Goal: Go to known website: Access a specific website the user already knows

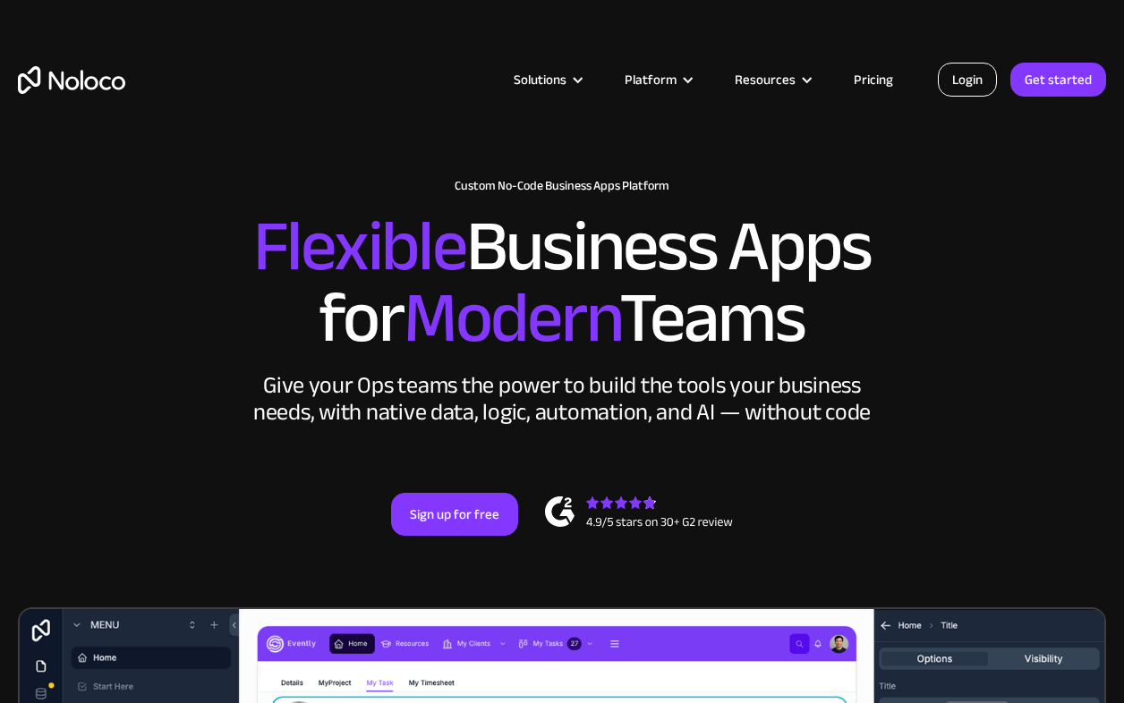
click at [958, 92] on link "Login" at bounding box center [967, 80] width 59 height 34
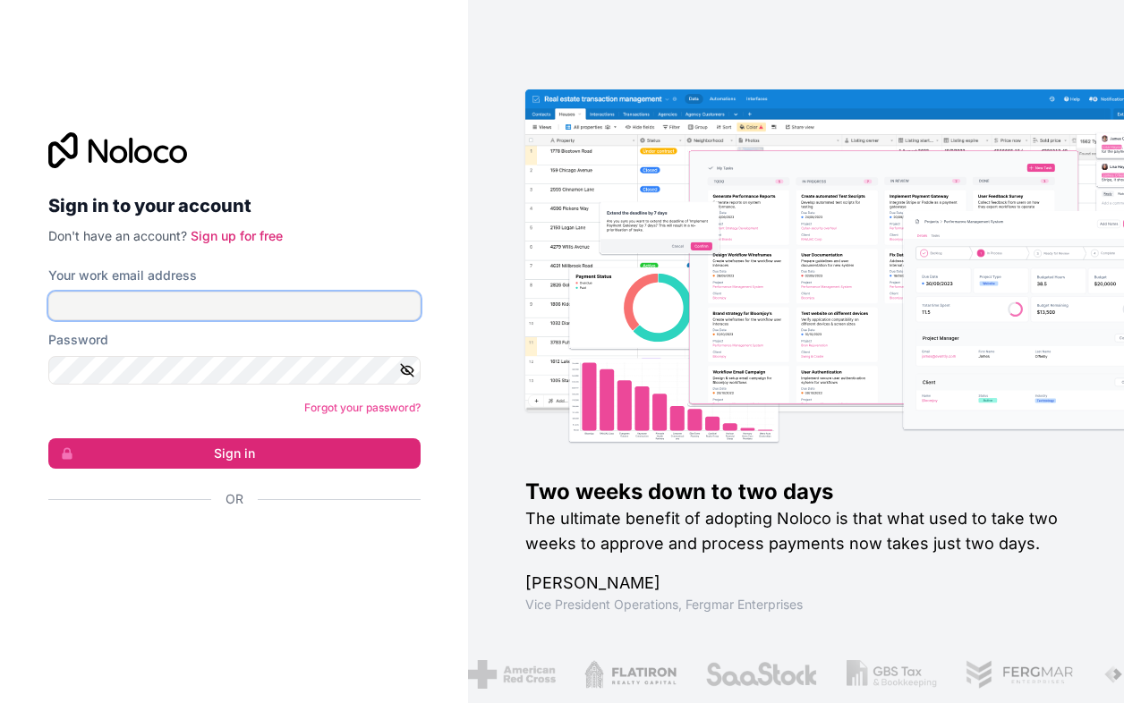
click at [302, 319] on input "Your work email address" at bounding box center [234, 306] width 372 height 29
type input "auralee@notsummer.com"
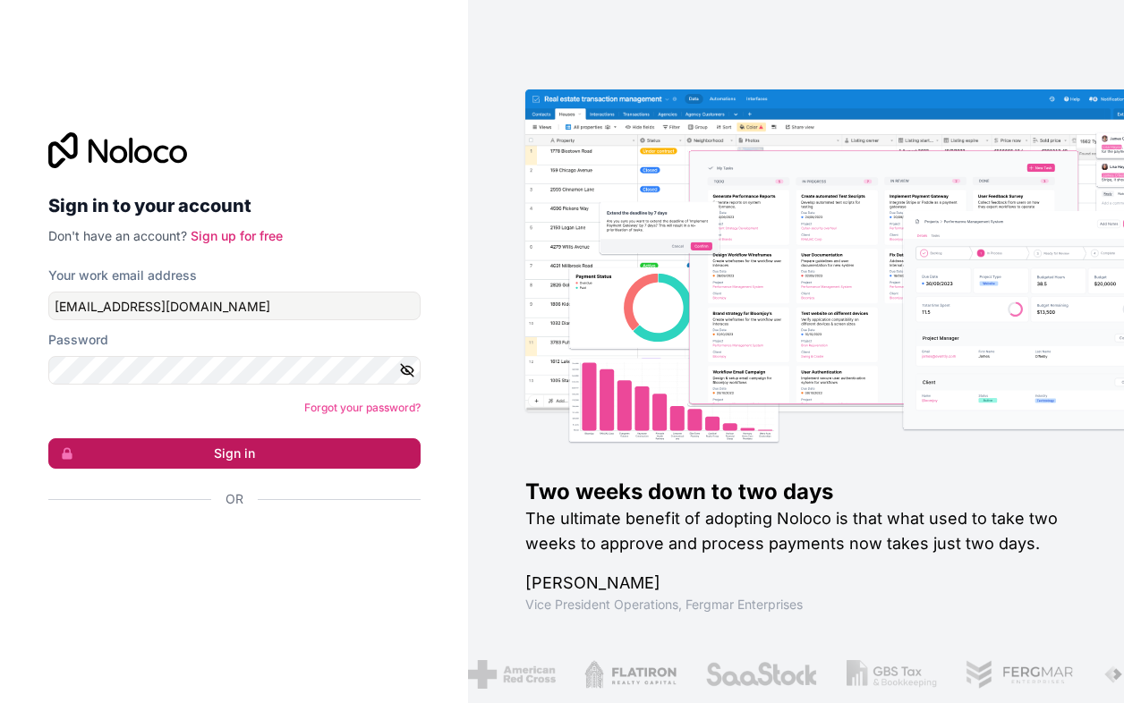
click at [203, 445] on button "Sign in" at bounding box center [234, 453] width 372 height 30
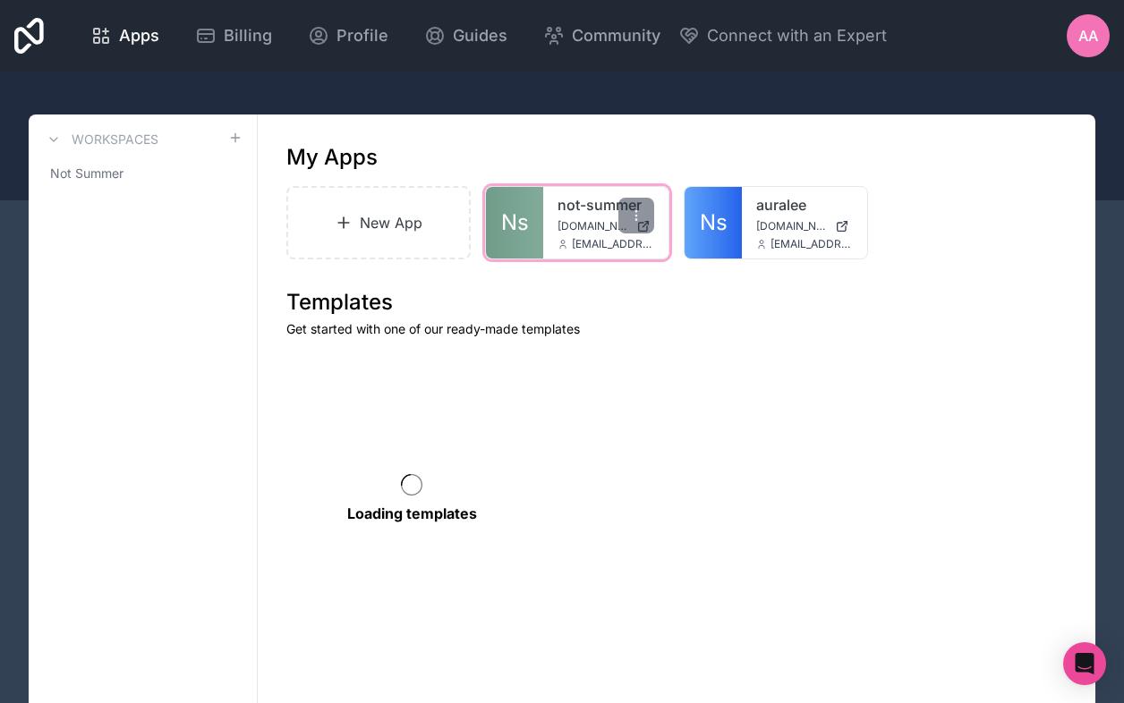
click at [571, 217] on div "not-summer not-summer.noloco.co auralee@notsummer.com" at bounding box center [605, 223] width 125 height 72
click at [592, 195] on link "not-summer" at bounding box center [605, 204] width 97 height 21
